Goal: Task Accomplishment & Management: Use online tool/utility

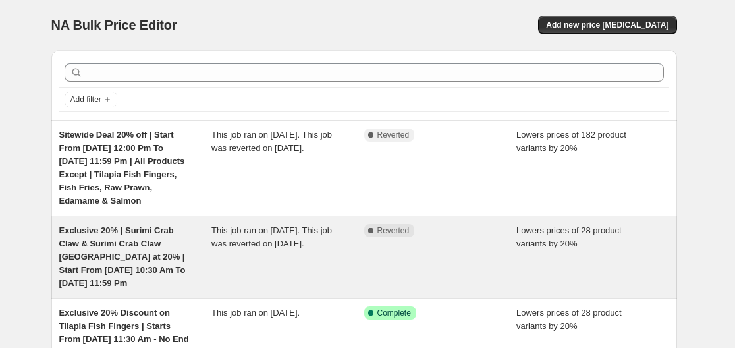
click at [186, 256] on div "Exclusive 20% | Surimi Crab Claw & Surimi Crab Claw Amritsari at 20% | Start Fr…" at bounding box center [135, 257] width 153 height 66
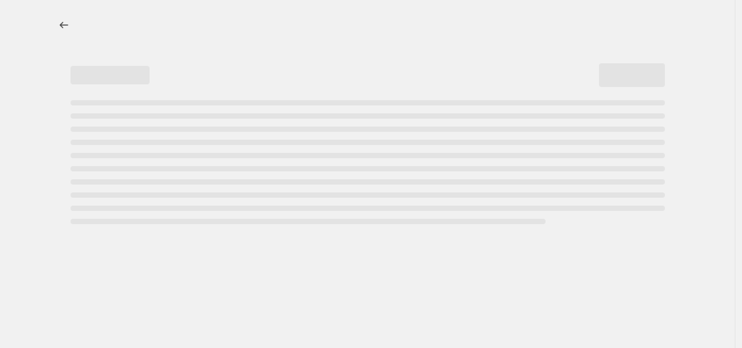
select select "percentage"
select select "no_change"
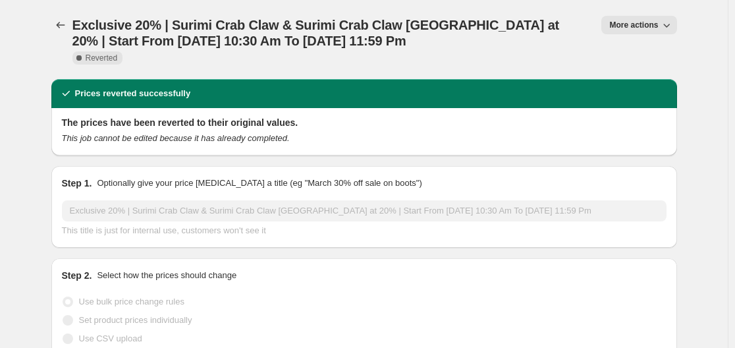
click at [651, 15] on div "Exclusive 20% | Surimi Crab Claw & Surimi Crab Claw Amritsari at 20% | Start Fr…" at bounding box center [364, 39] width 626 height 79
click at [644, 20] on span "More actions" at bounding box center [633, 25] width 49 height 11
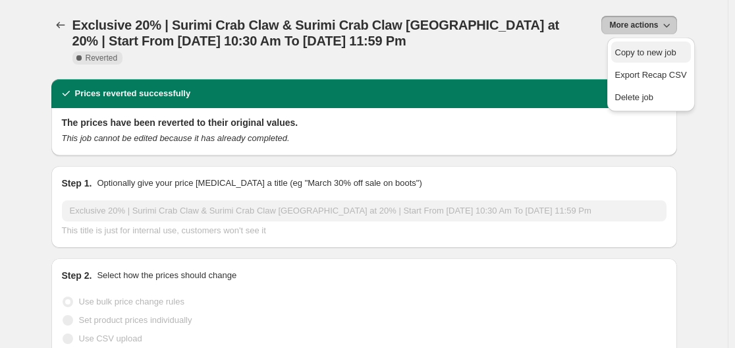
click at [640, 60] on button "Copy to new job" at bounding box center [651, 51] width 80 height 21
select select "percentage"
select select "no_change"
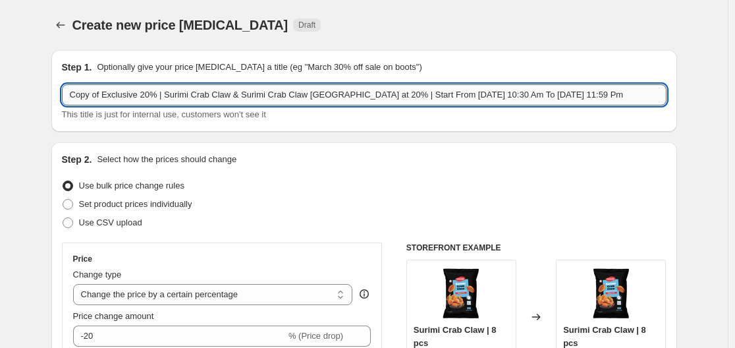
click at [104, 95] on input "Copy of Exclusive 20% | Surimi Crab Claw & Surimi Crab Claw Amritsari at 20% | …" at bounding box center [364, 94] width 605 height 21
click at [395, 96] on input "Exclusive 20% | Surimi Crab Claw & Surimi Crab Claw Amritsari at 20% | Start Fr…" at bounding box center [364, 94] width 605 height 21
click at [481, 93] on input "Exclusive 20% | Surimi Crab Claw & Surimi Crab Claw Amritsari at 20% | Start Fr…" at bounding box center [364, 94] width 605 height 21
click at [518, 95] on input "Exclusive 20% | Surimi Crab Claw & Surimi Crab Claw Amritsari at 20% | Start Fr…" at bounding box center [364, 94] width 605 height 21
drag, startPoint x: 512, startPoint y: 94, endPoint x: 568, endPoint y: 97, distance: 56.1
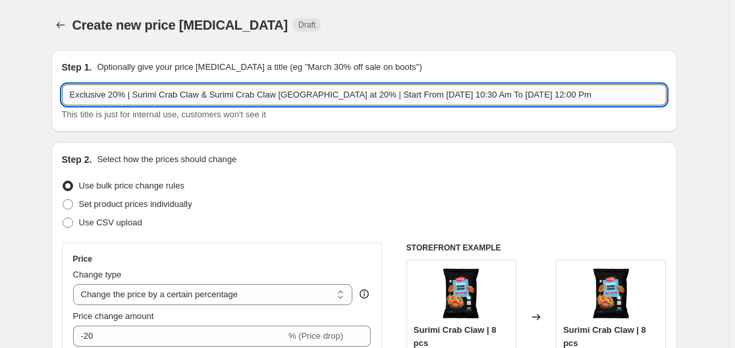
click at [568, 97] on input "Exclusive 20% | Surimi Crab Claw & Surimi Crab Claw Amritsari at 20% | Start Fr…" at bounding box center [364, 94] width 605 height 21
drag, startPoint x: 423, startPoint y: 96, endPoint x: 458, endPoint y: 93, distance: 35.7
click at [458, 93] on input "Exclusive 20% | Surimi Crab Claw & Surimi Crab Claw Amritsari at 20% | Start Fr…" at bounding box center [364, 94] width 605 height 21
paste input "2:00 P"
type input "Exclusive 20% | Surimi Crab Claw & Surimi Crab Claw Amritsari at 20% | Start Fr…"
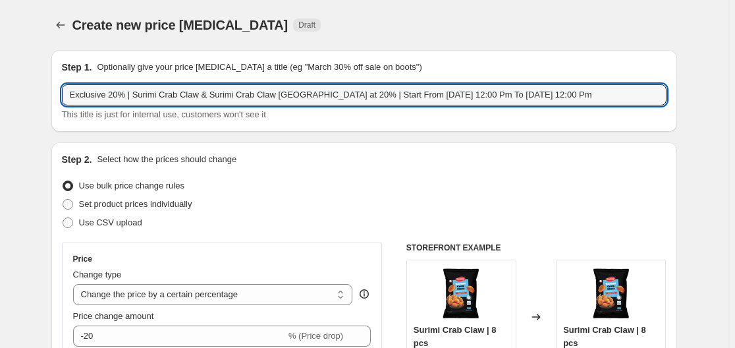
click at [535, 116] on div "This title is just for internal use, customers won't see it" at bounding box center [364, 114] width 605 height 13
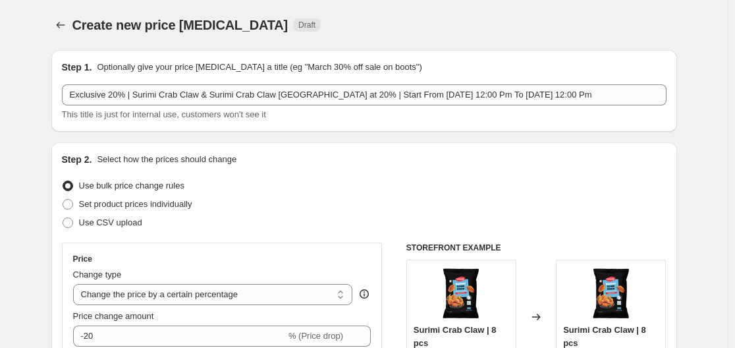
click at [368, 123] on div "Step 1. Optionally give your price change job a title (eg "March 30% off sale o…" at bounding box center [364, 91] width 626 height 82
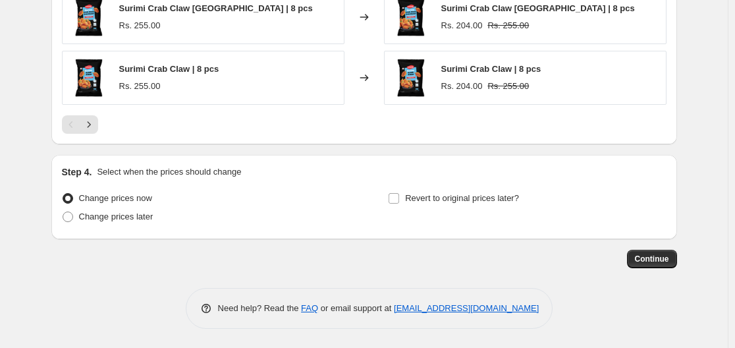
scroll to position [1010, 0]
click at [102, 211] on span "Change prices later" at bounding box center [116, 216] width 74 height 10
click at [63, 211] on input "Change prices later" at bounding box center [63, 211] width 1 height 1
radio input "true"
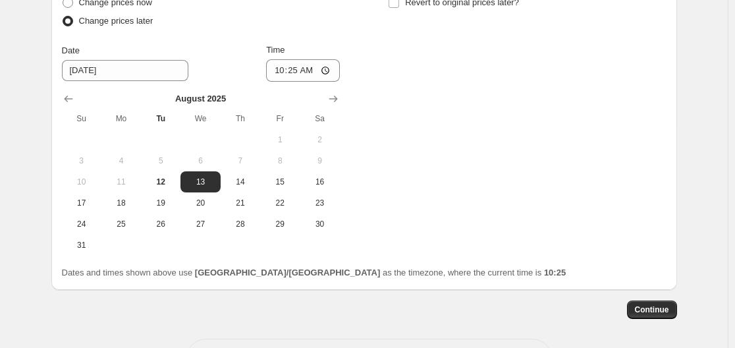
scroll to position [1207, 0]
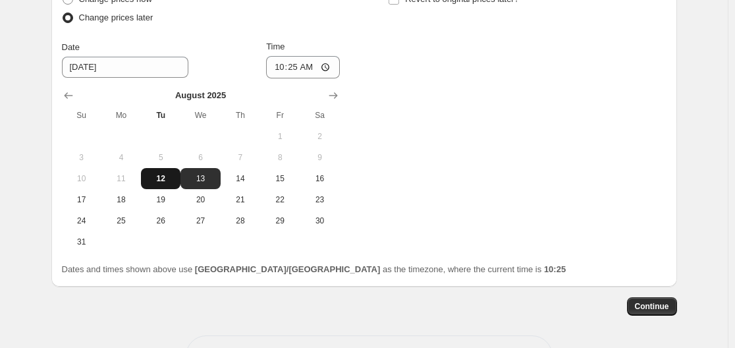
click at [162, 175] on span "12" at bounding box center [160, 178] width 29 height 11
type input "8/12/2025"
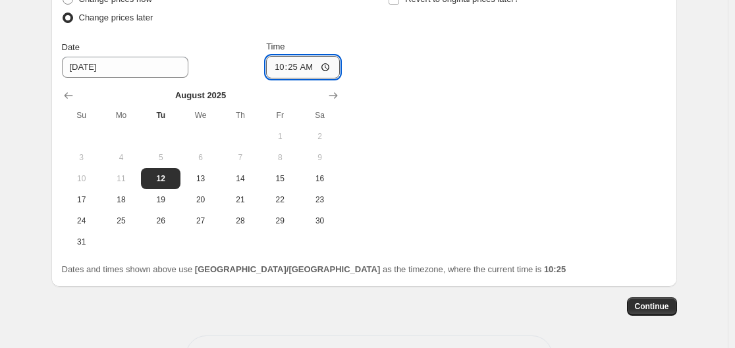
click at [302, 74] on input "10:25" at bounding box center [303, 67] width 74 height 22
type input "12:00"
click at [478, 126] on div "Change prices now Change prices later Date 8/12/2025 Time 12:00 August 2025 Su …" at bounding box center [364, 121] width 605 height 262
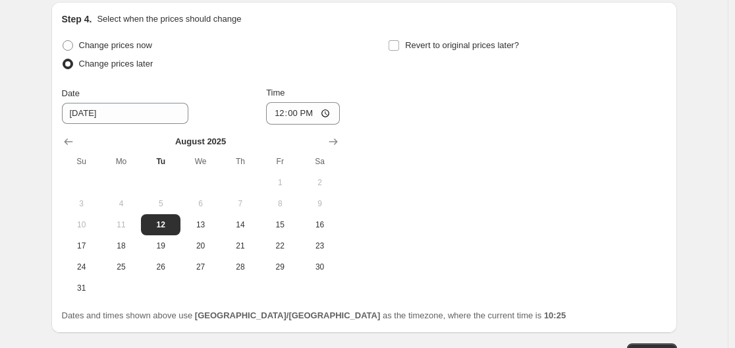
scroll to position [1141, 0]
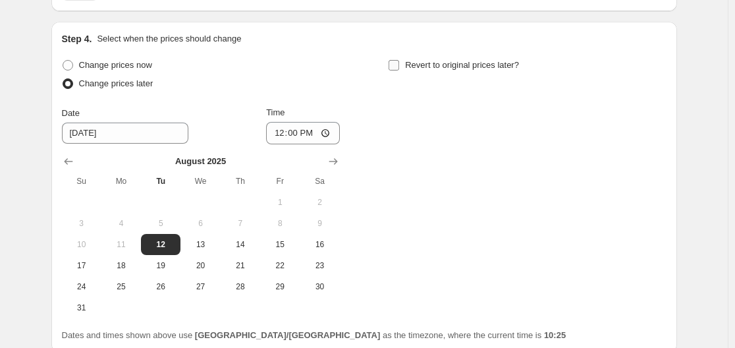
click at [418, 63] on span "Revert to original prices later?" at bounding box center [462, 65] width 114 height 10
click at [399, 63] on input "Revert to original prices later?" at bounding box center [394, 65] width 11 height 11
checkbox input "true"
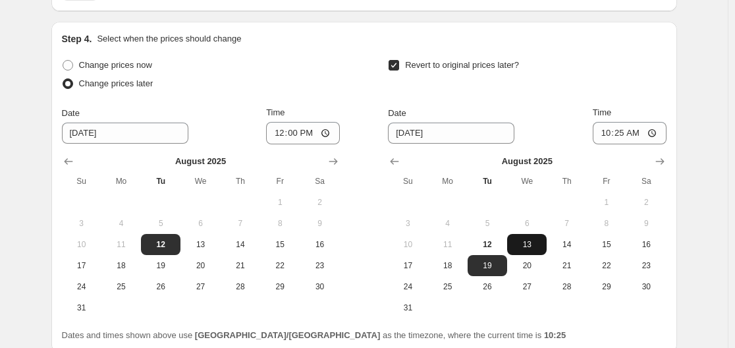
click at [532, 250] on button "13" at bounding box center [527, 244] width 40 height 21
type input "8/13/2025"
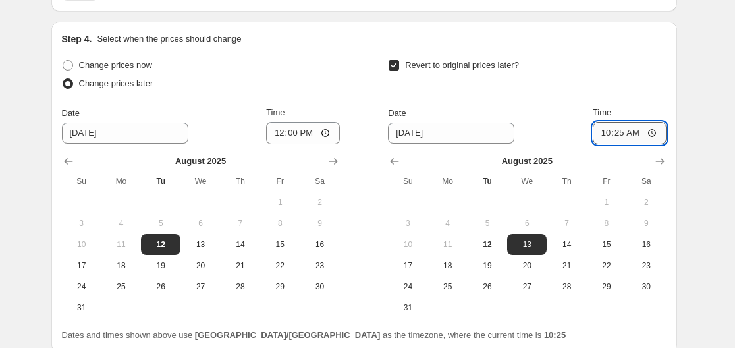
click at [630, 136] on input "10:25" at bounding box center [630, 133] width 74 height 22
type input "12:00"
click at [651, 90] on div "Revert to original prices later?" at bounding box center [527, 76] width 278 height 40
click at [659, 134] on input "12:00" at bounding box center [630, 133] width 74 height 22
click at [634, 48] on div "Step 4. Select when the prices should change Change prices now Change prices la…" at bounding box center [364, 187] width 605 height 310
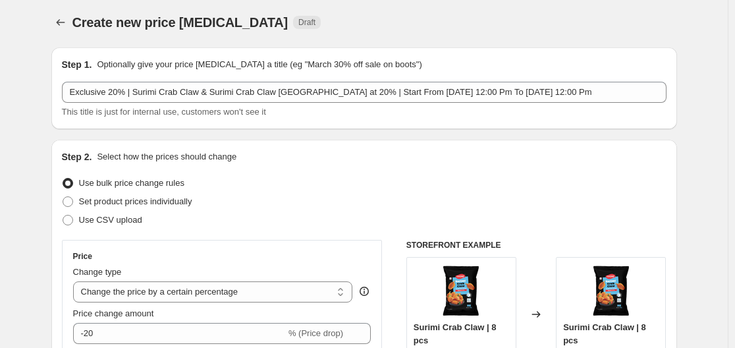
scroll to position [0, 0]
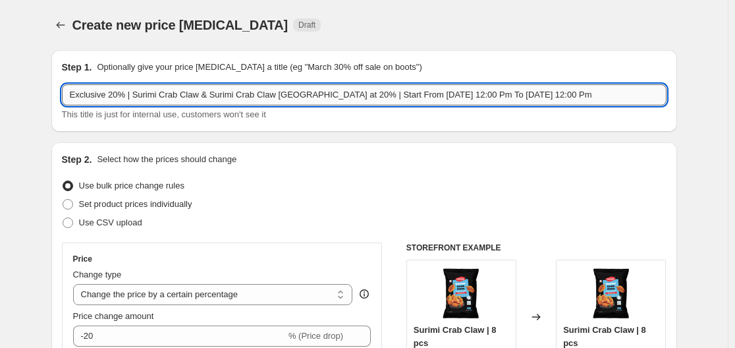
drag, startPoint x: 306, startPoint y: 95, endPoint x: 331, endPoint y: 96, distance: 24.4
click at [331, 96] on input "Exclusive 20% | Surimi Crab Claw & Surimi Crab Claw Amritsari at 20% | Start Fr…" at bounding box center [364, 94] width 605 height 21
click at [330, 96] on input "Exclusive 20% | Surimi Crab Claw & Surimi Crab Claw Amritsari at 20% | Start Fr…" at bounding box center [364, 94] width 605 height 21
click at [308, 96] on input "Exclusive 20% | Surimi Crab Claw & Surimi Crab Claw Amritsari at 20% | Start Fr…" at bounding box center [364, 94] width 605 height 21
drag, startPoint x: 309, startPoint y: 97, endPoint x: 339, endPoint y: 100, distance: 29.8
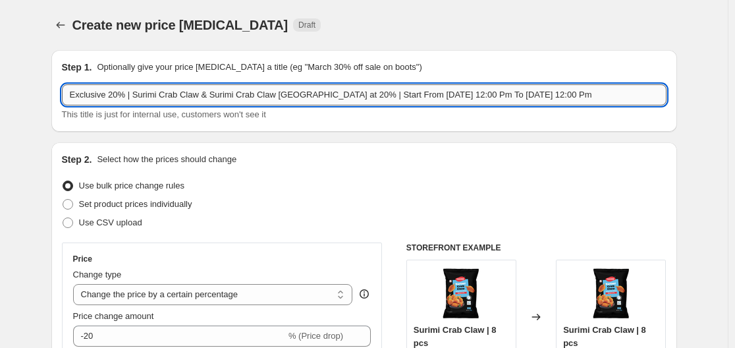
click at [339, 100] on input "Exclusive 20% | Surimi Crab Claw & Surimi Crab Claw Amritsari at 20% | Start Fr…" at bounding box center [364, 94] width 605 height 21
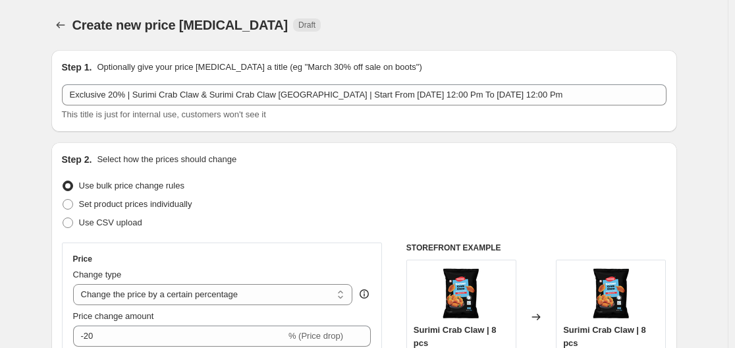
click at [315, 116] on div "This title is just for internal use, customers won't see it" at bounding box center [364, 114] width 605 height 13
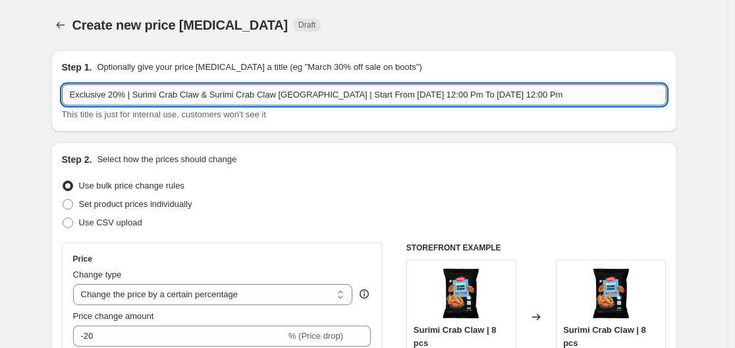
click at [126, 96] on input "Exclusive 20% | Surimi Crab Claw & Surimi Crab Claw Amritsari | Start From 12 A…" at bounding box center [364, 94] width 605 height 21
type input "Exclusive 20% Sale On Surimi Crab Claw & Surimi Crab Claw Amritsari | Start Fro…"
click at [233, 124] on div "Step 1. Optionally give your price change job a title (eg "March 30% off sale o…" at bounding box center [364, 91] width 626 height 82
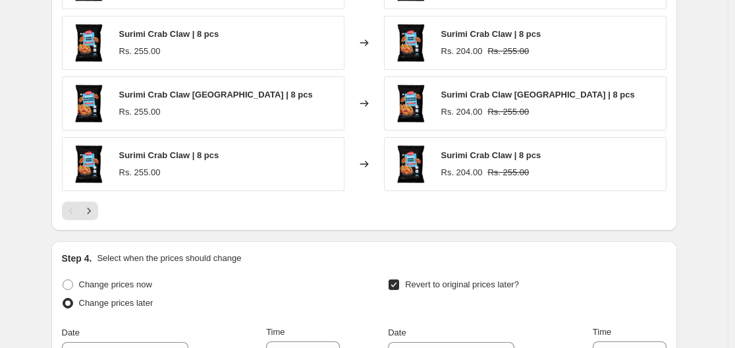
scroll to position [1251, 0]
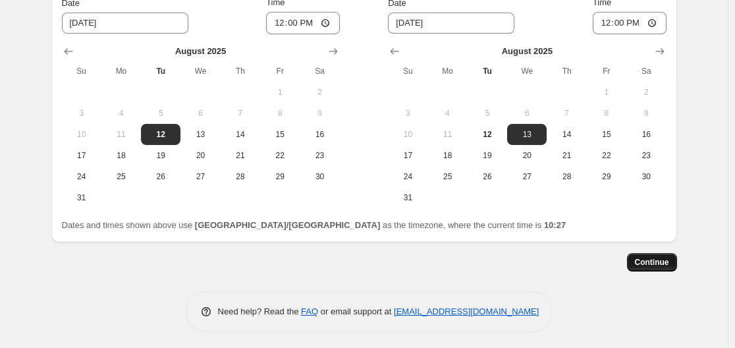
click at [639, 265] on button "Continue" at bounding box center [652, 262] width 50 height 18
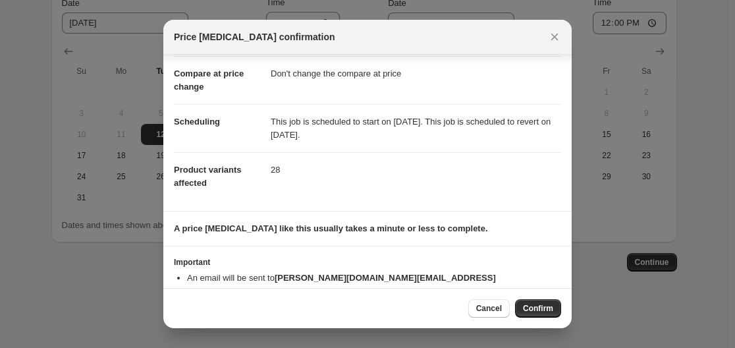
scroll to position [96, 0]
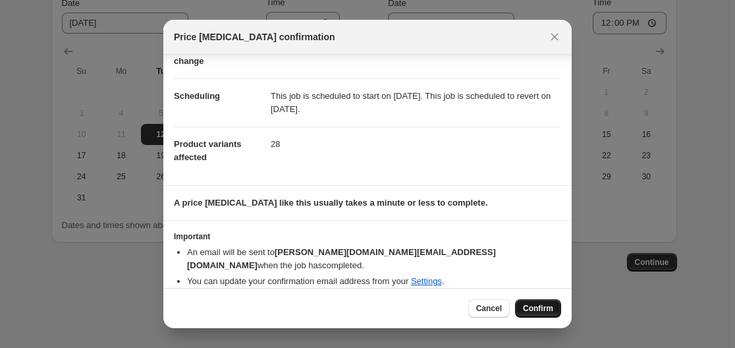
click at [541, 310] on span "Confirm" at bounding box center [538, 308] width 30 height 11
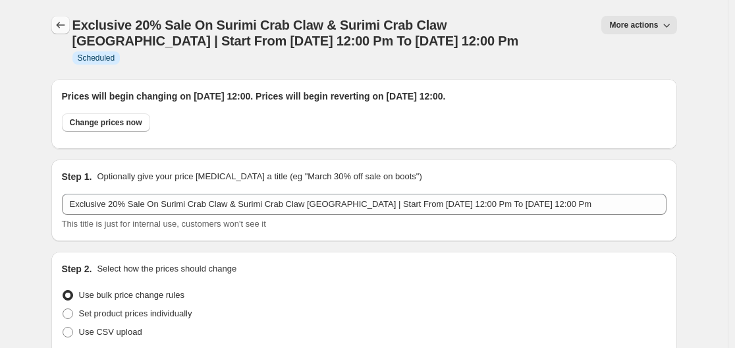
click at [67, 28] on icon "Price change jobs" at bounding box center [60, 24] width 13 height 13
